Goal: Information Seeking & Learning: Stay updated

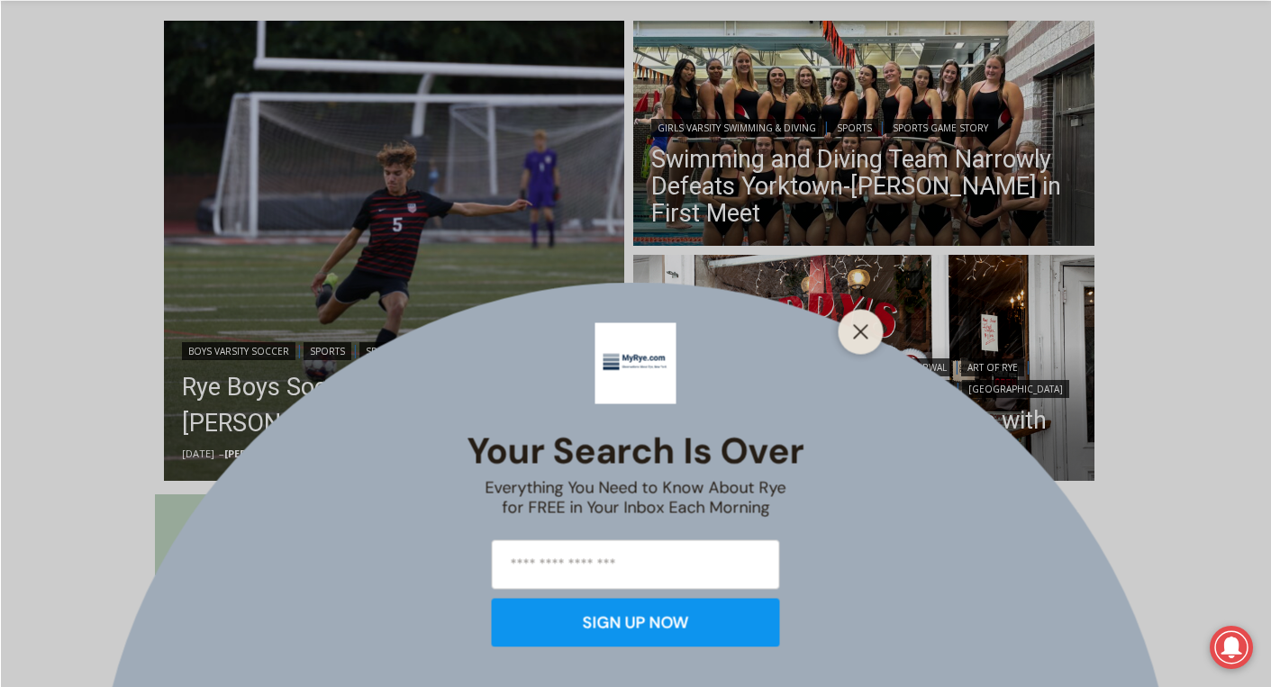
scroll to position [487, 0]
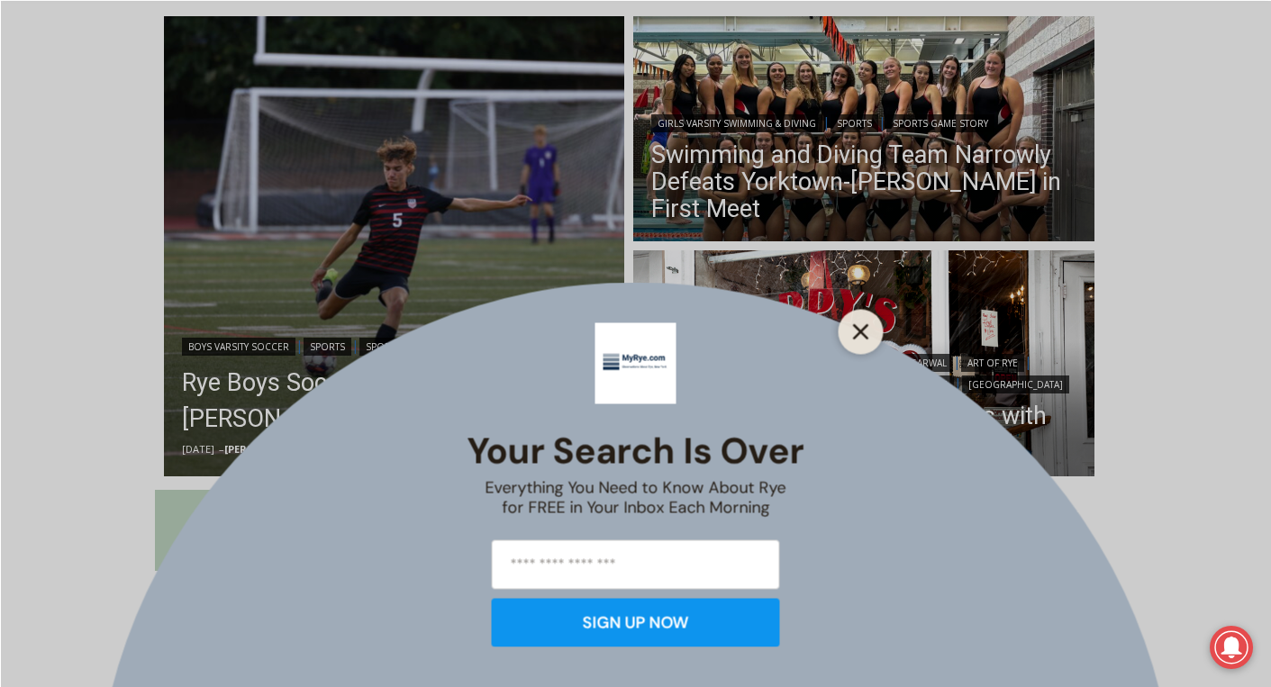
click at [863, 325] on icon "Close" at bounding box center [861, 331] width 16 height 16
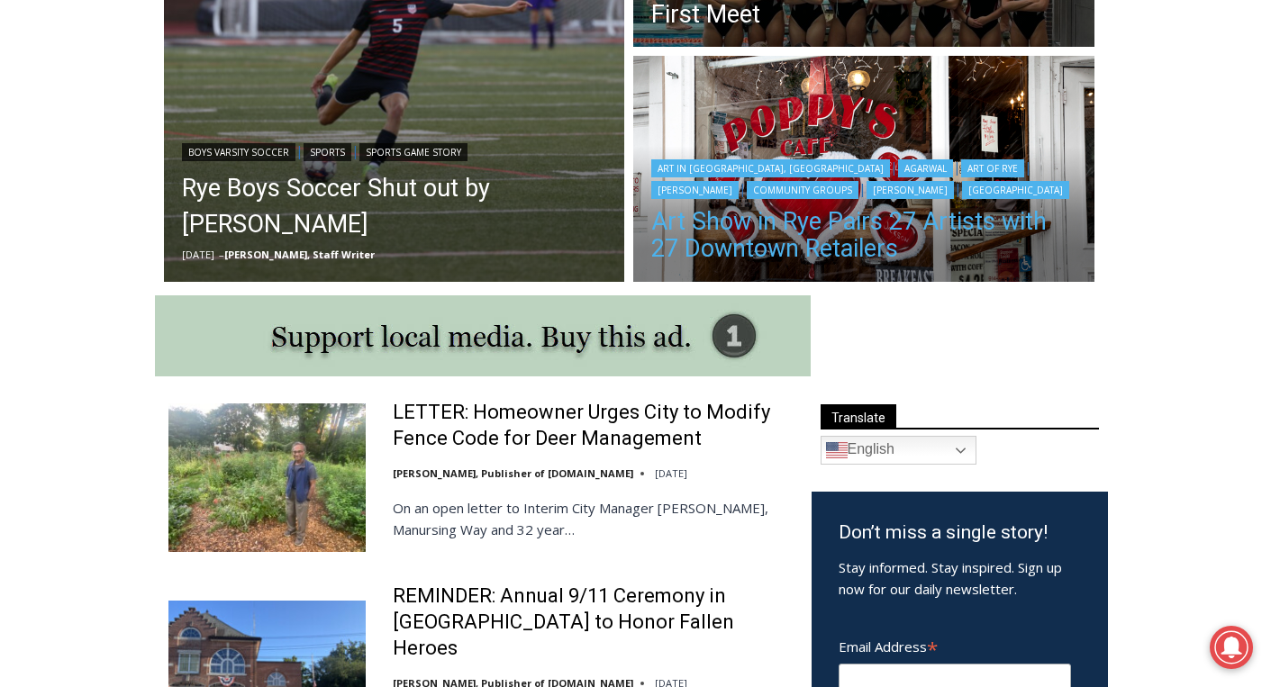
scroll to position [661, 0]
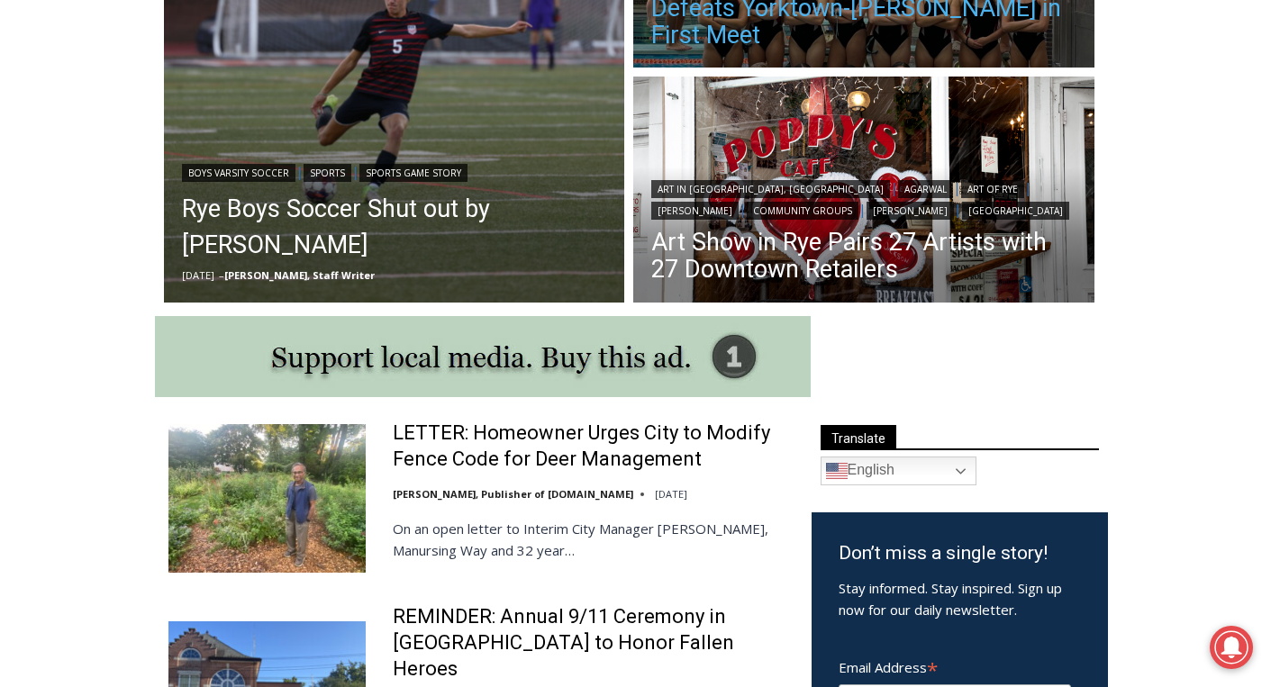
click at [782, 40] on link "Swimming and Diving Team Narrowly Defeats Yorktown-[PERSON_NAME] in First Meet" at bounding box center [863, 8] width 425 height 81
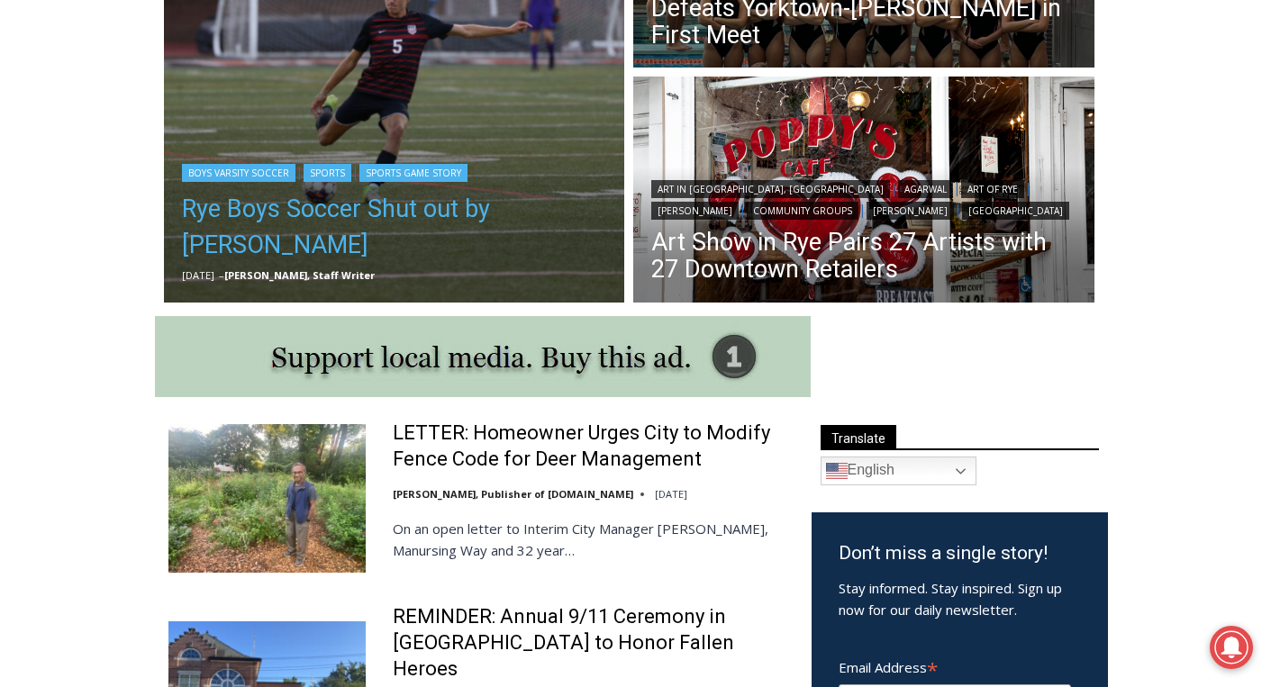
click at [321, 225] on link "Rye Boys Soccer Shut out by [PERSON_NAME]" at bounding box center [394, 227] width 425 height 72
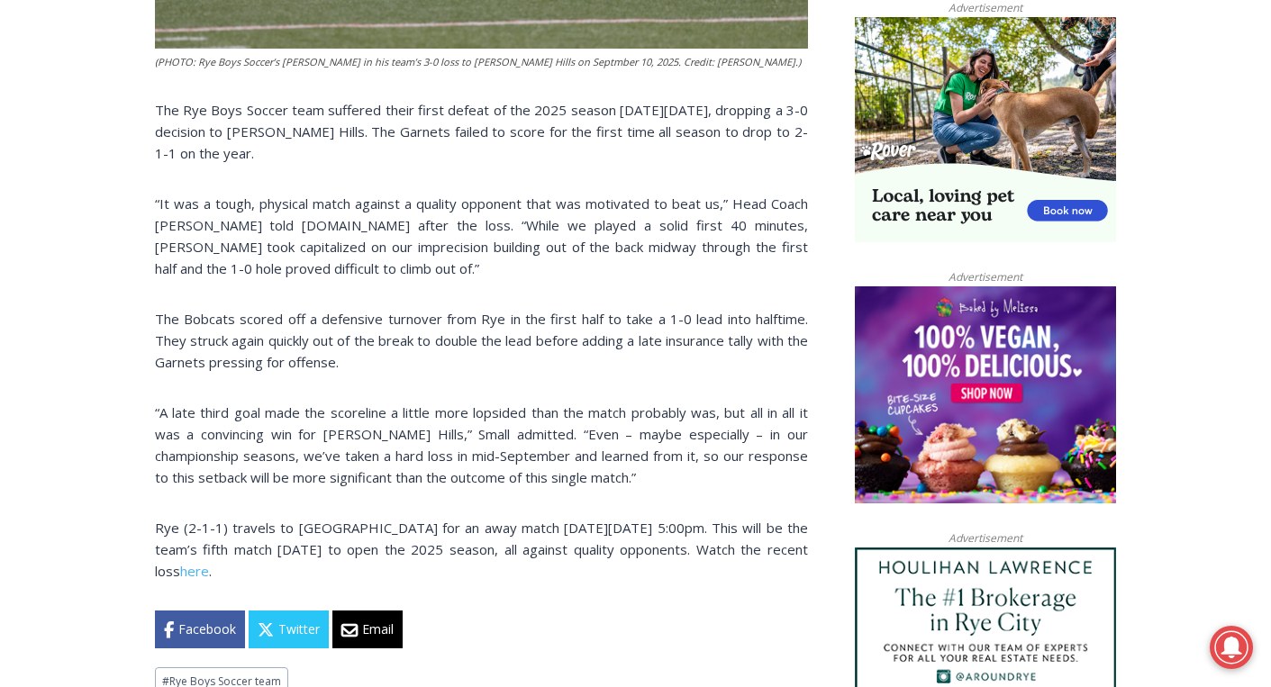
scroll to position [1161, 0]
